Goal: Transaction & Acquisition: Subscribe to service/newsletter

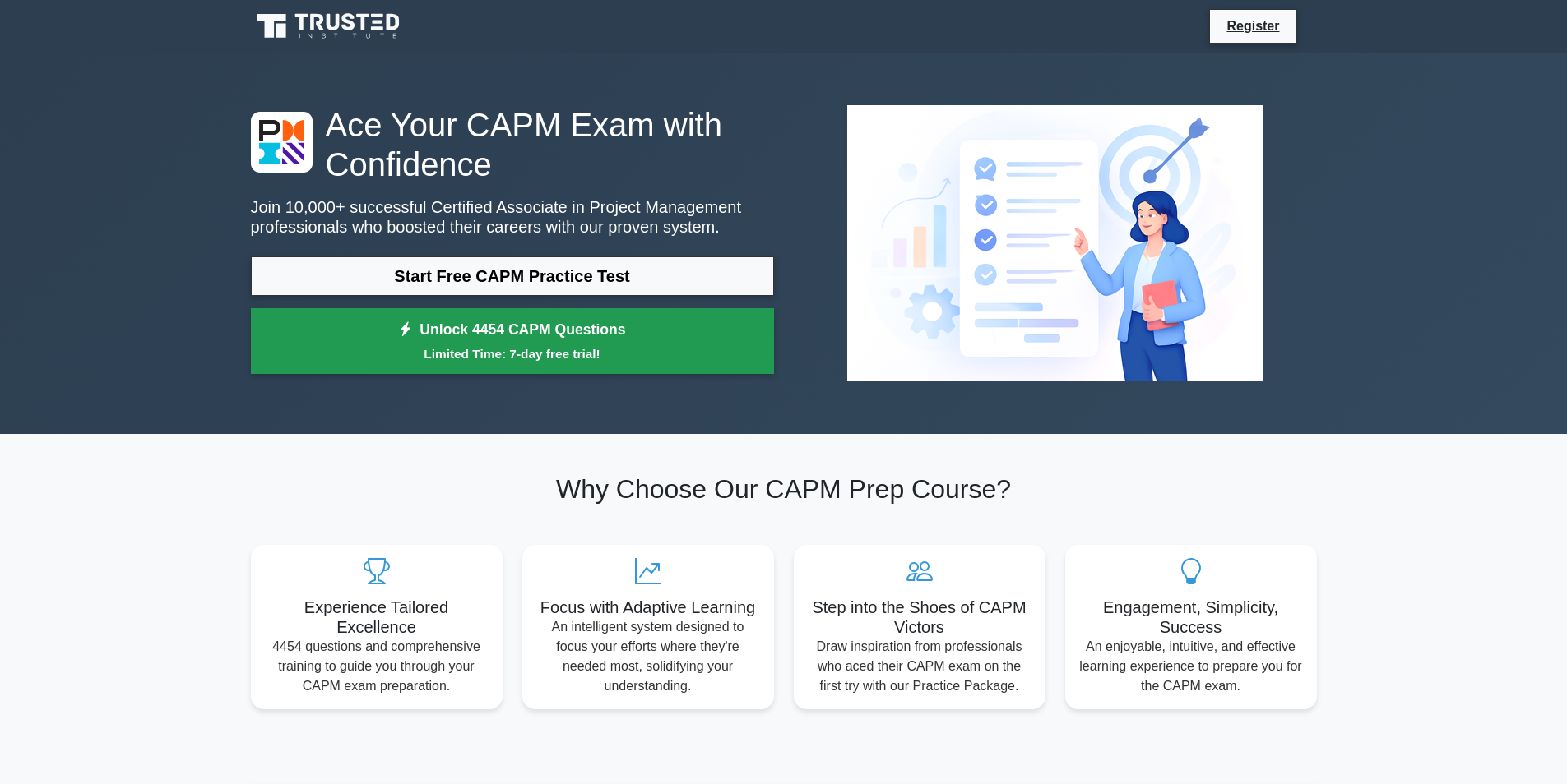
click at [462, 324] on link "Unlock 4454 CAPM Questions Limited Time: 7-day free trial!" at bounding box center [512, 341] width 523 height 66
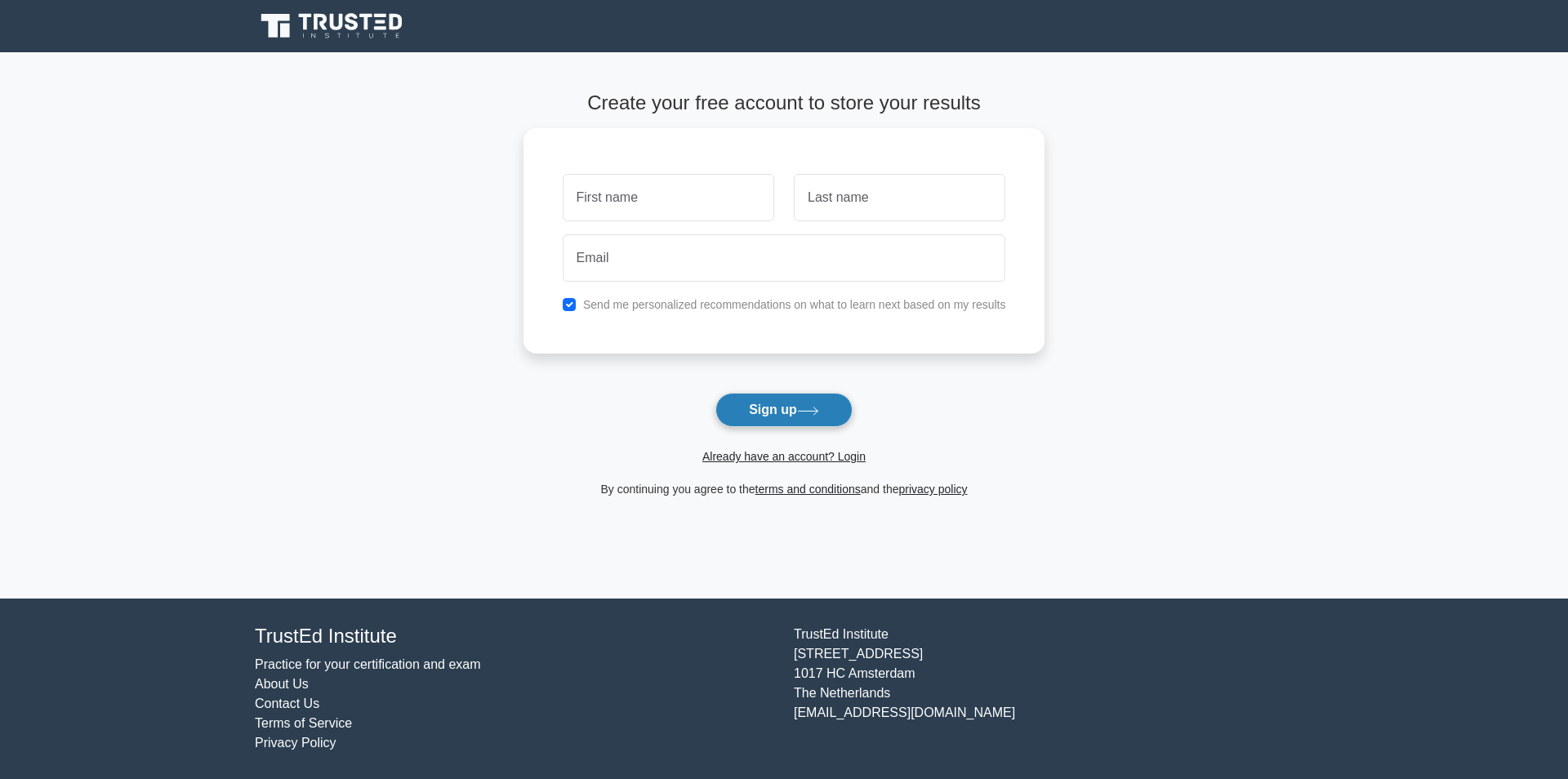
click at [753, 410] on button "Sign up" at bounding box center [784, 409] width 137 height 35
click at [793, 401] on button "Sign up" at bounding box center [784, 409] width 137 height 35
click at [788, 405] on button "Sign up" at bounding box center [784, 409] width 137 height 35
